Goal: Transaction & Acquisition: Purchase product/service

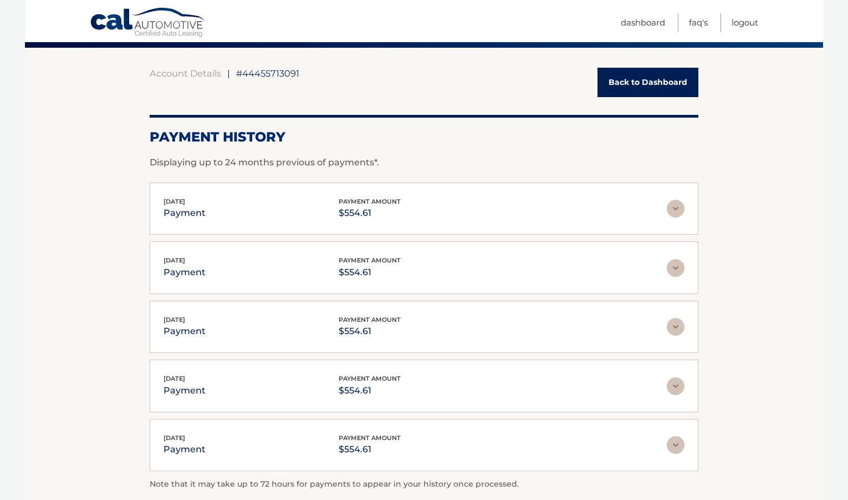
scroll to position [88, 0]
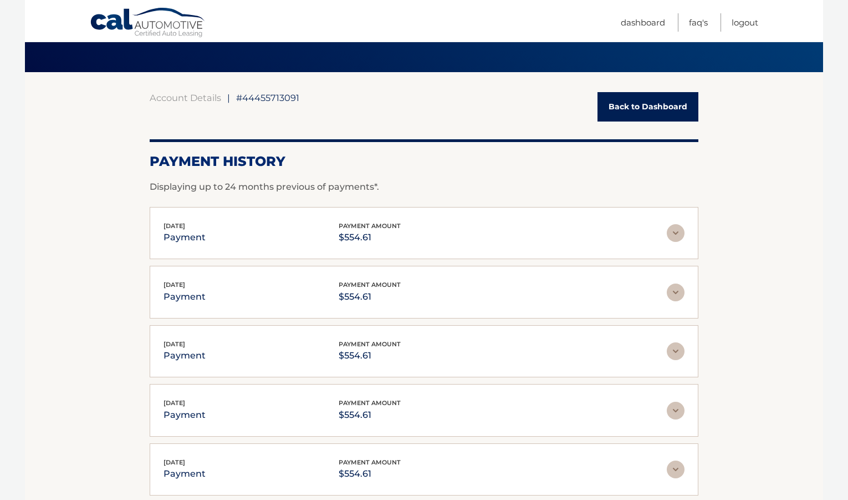
click at [644, 92] on link "Back to Dashboard" at bounding box center [648, 106] width 101 height 29
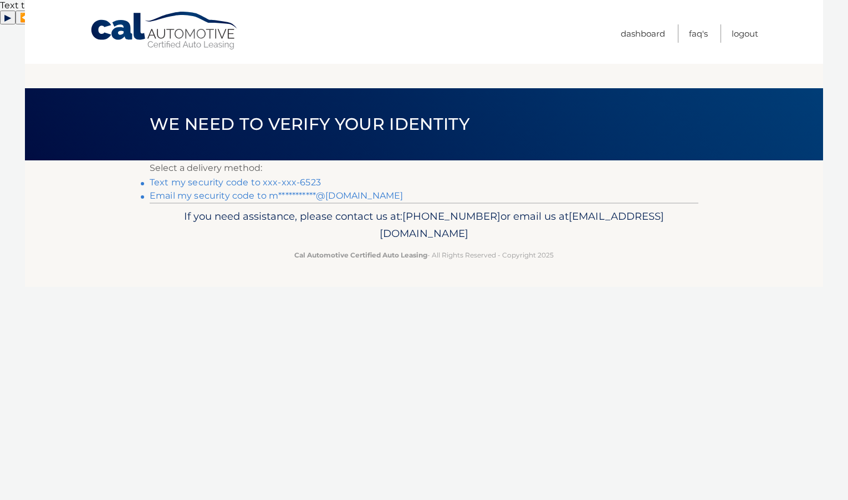
click at [299, 177] on link "Text my security code to xxx-xxx-6523" at bounding box center [235, 182] width 171 height 11
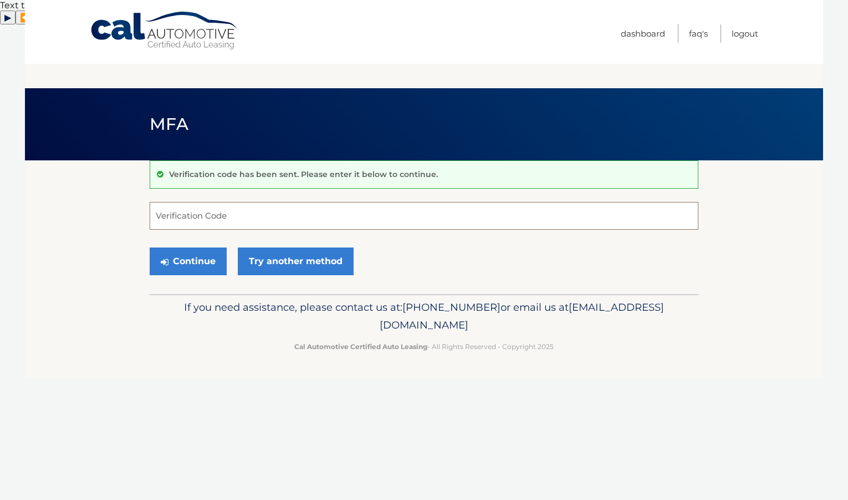
click at [386, 202] on input "Verification Code" at bounding box center [424, 216] width 549 height 28
type input "621792"
click at [201, 247] on button "Continue" at bounding box center [188, 261] width 77 height 28
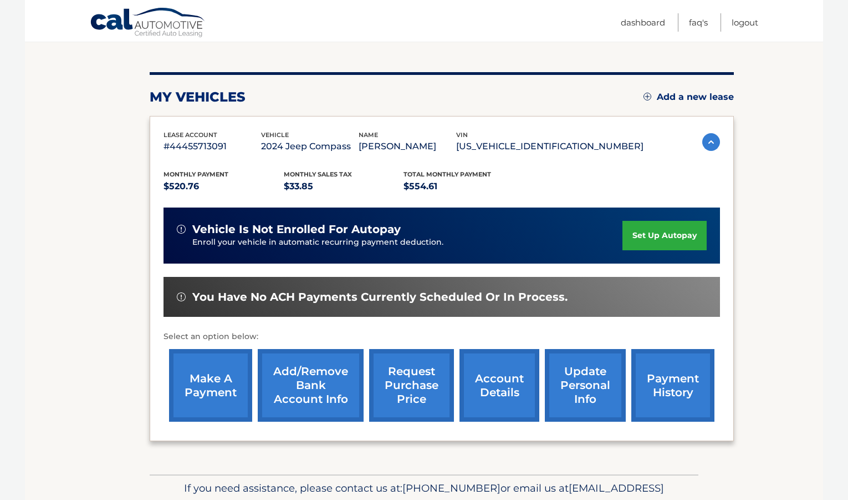
scroll to position [139, 0]
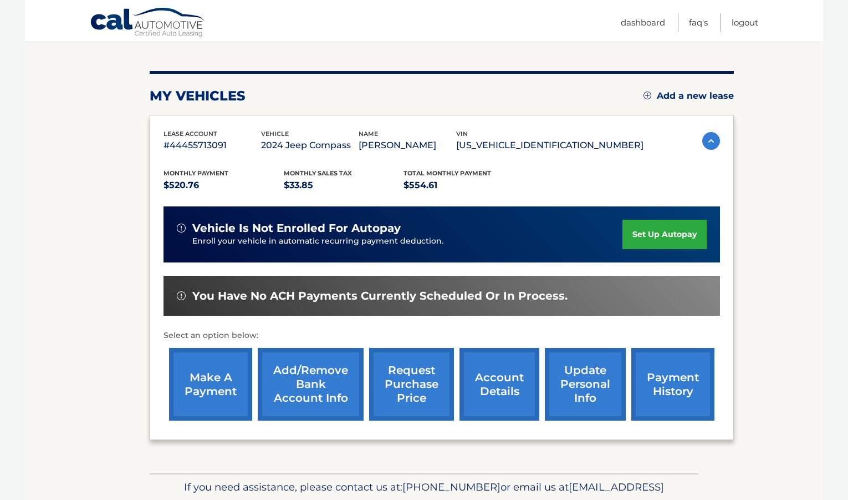
click at [210, 372] on link "make a payment" at bounding box center [210, 384] width 83 height 73
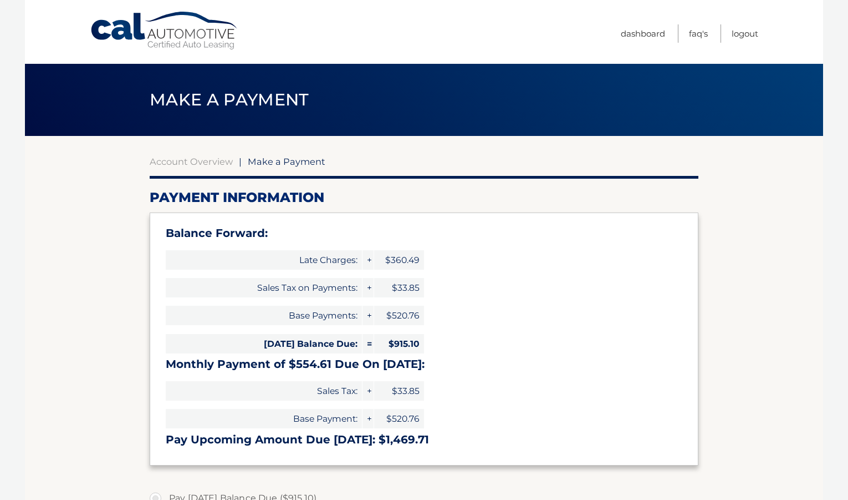
select select "ZDJhZWFhM2ItYzJlNy00MTFiLWJhYWMtYzUzYmIxZmY3ZDU4"
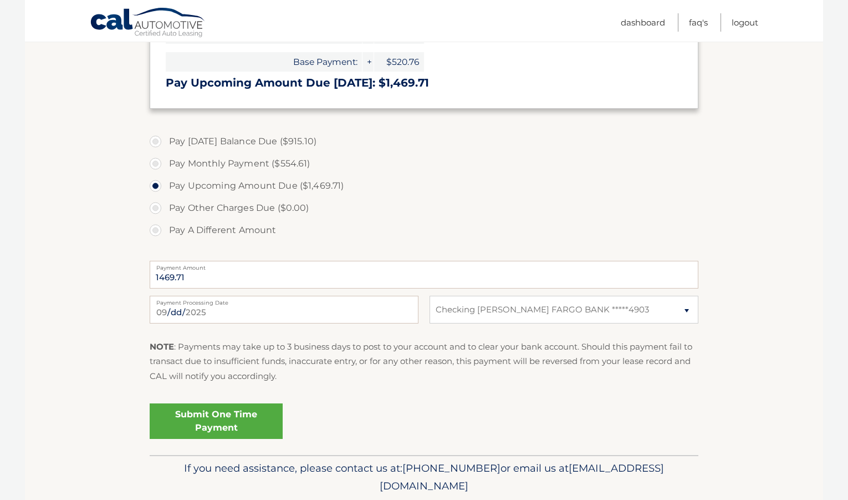
scroll to position [386, 0]
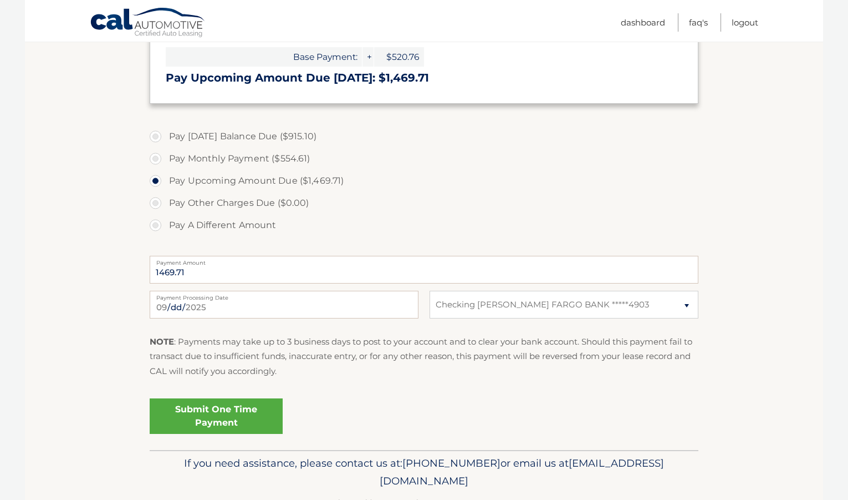
click at [228, 125] on label "Pay [DATE] Balance Due ($915.10)" at bounding box center [424, 136] width 549 height 22
click at [165, 125] on input "Pay [DATE] Balance Due ($915.10)" at bounding box center [159, 134] width 11 height 18
radio input "true"
type input "915.10"
click at [247, 148] on label "Pay Monthly Payment ($554.61)" at bounding box center [424, 159] width 549 height 22
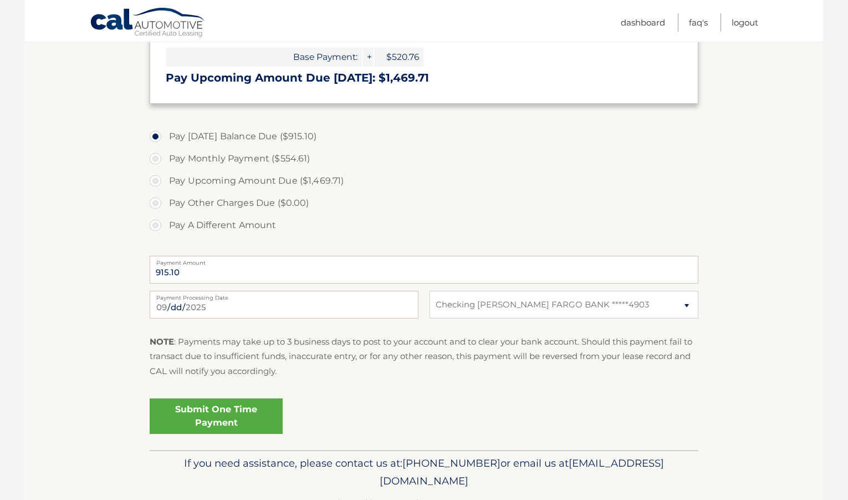
click at [165, 148] on input "Pay Monthly Payment ($554.61)" at bounding box center [159, 157] width 11 height 18
radio input "true"
type input "554.61"
click at [253, 398] on link "Submit One Time Payment" at bounding box center [216, 415] width 133 height 35
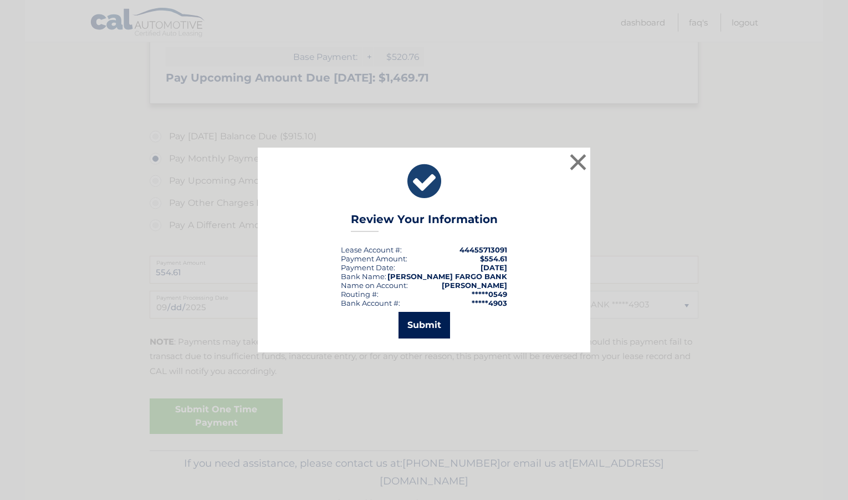
click at [413, 332] on button "Submit" at bounding box center [425, 325] width 52 height 27
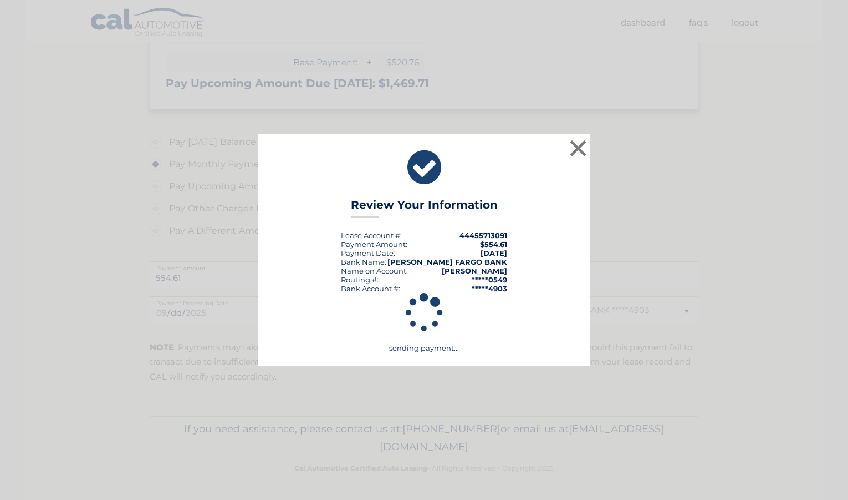
scroll to position [355, 0]
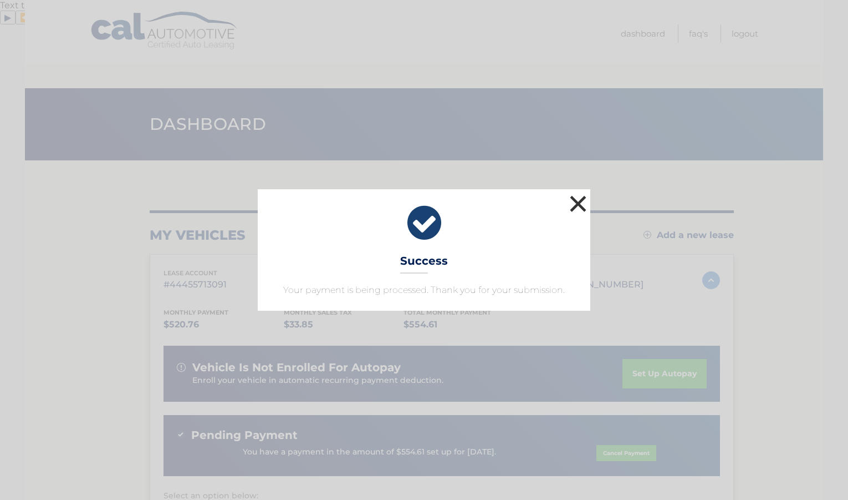
click at [574, 206] on button "×" at bounding box center [578, 203] width 22 height 22
